Goal: Check status: Check status

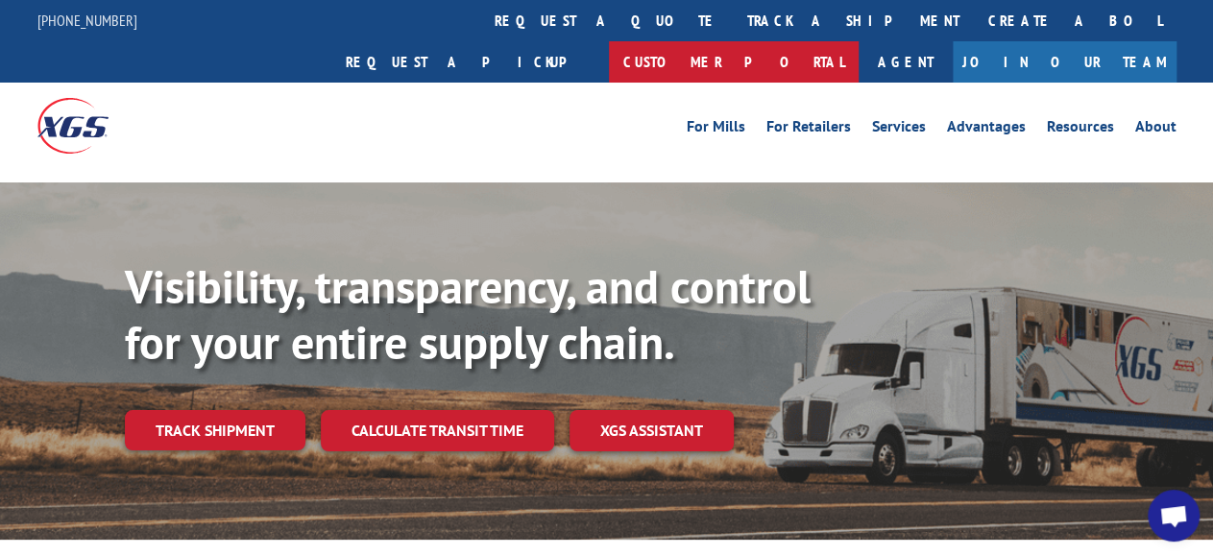
click at [859, 41] on link "Customer Portal" at bounding box center [734, 61] width 250 height 41
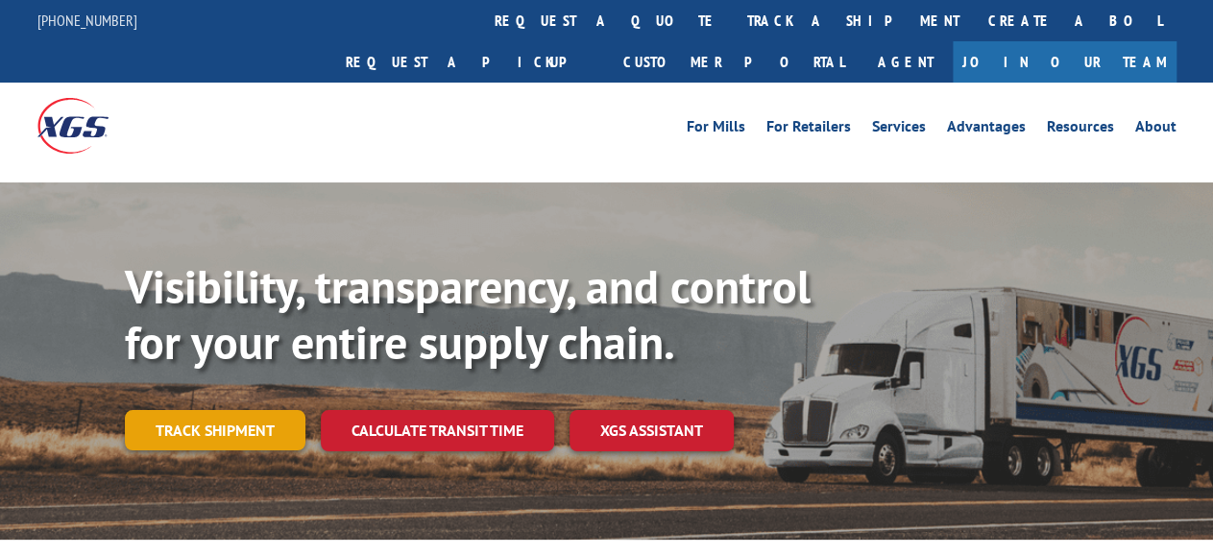
click at [255, 410] on link "Track shipment" at bounding box center [215, 430] width 181 height 40
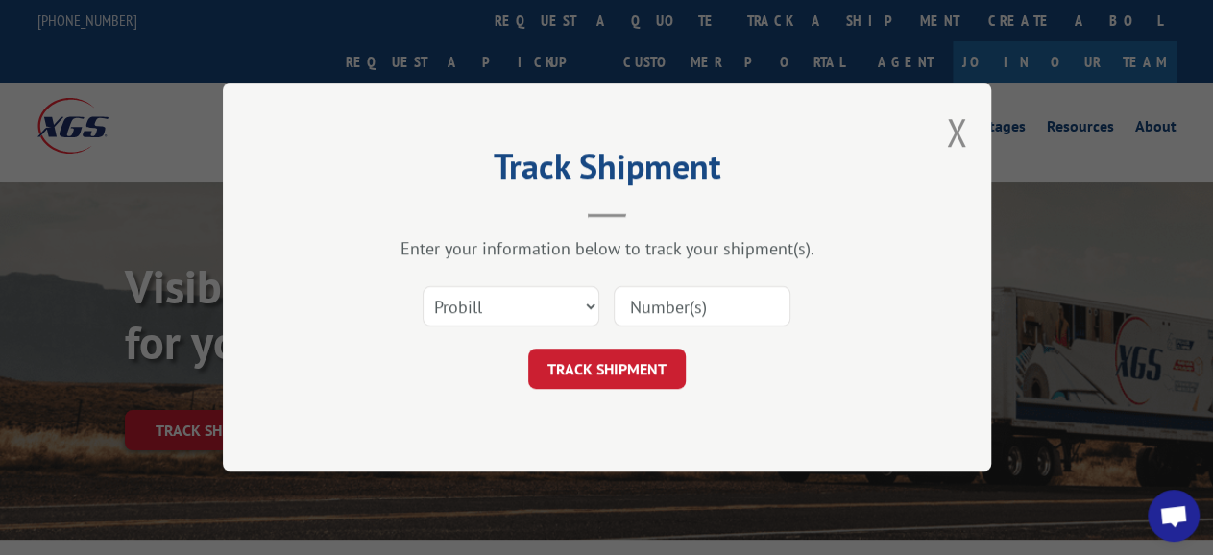
click at [520, 287] on div "Select category... Probill BOL PO" at bounding box center [511, 307] width 175 height 44
click at [479, 310] on select "Select category... Probill BOL PO" at bounding box center [511, 307] width 177 height 40
click at [423, 287] on select "Select category... Probill BOL PO" at bounding box center [511, 307] width 177 height 40
select select "bol"
click option "BOL" at bounding box center [0, 0] width 0 height 0
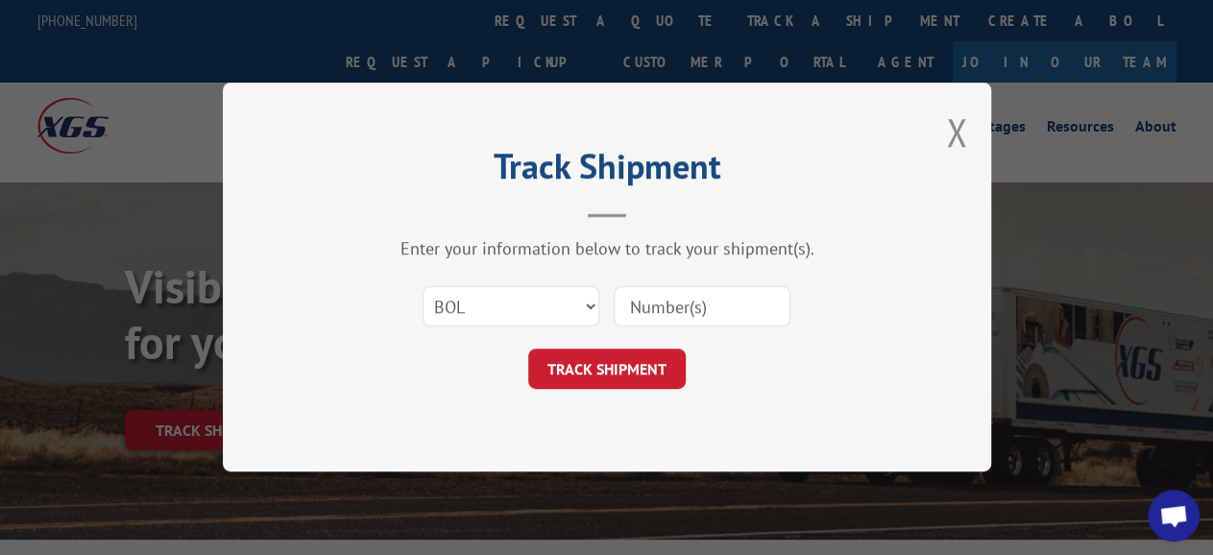
click at [676, 292] on input at bounding box center [702, 307] width 177 height 40
click at [676, 306] on input at bounding box center [702, 307] width 177 height 40
type input "644679"
click at [650, 362] on button "TRACK SHIPMENT" at bounding box center [607, 370] width 158 height 40
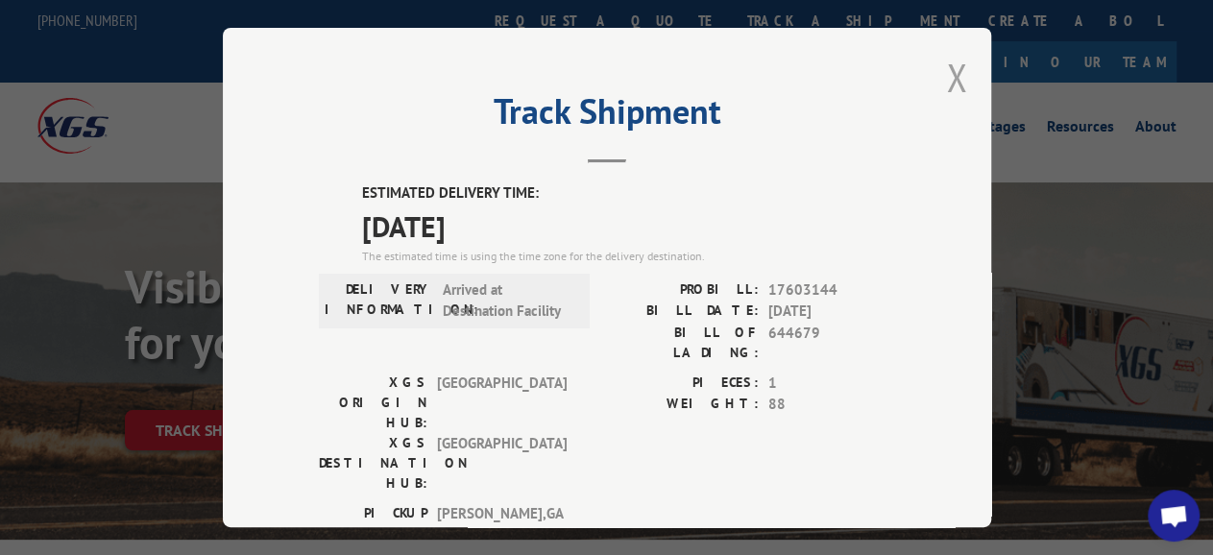
click at [946, 65] on button "Close modal" at bounding box center [956, 77] width 21 height 51
